Goal: Find specific page/section: Find specific page/section

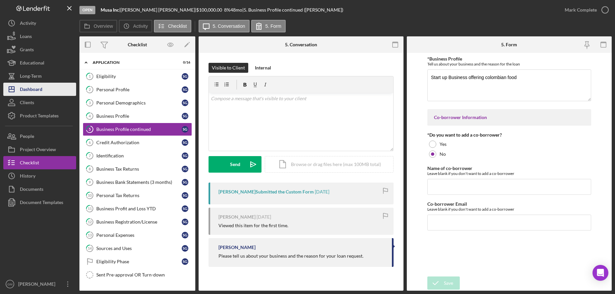
click at [38, 89] on div "Dashboard" at bounding box center [31, 90] width 23 height 15
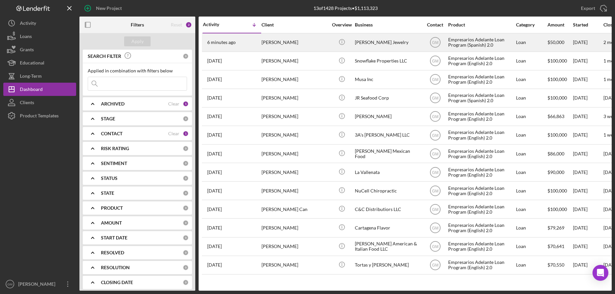
click at [385, 41] on div "[PERSON_NAME] Jewelry" at bounding box center [388, 43] width 66 height 18
